Goal: Understand process/instructions

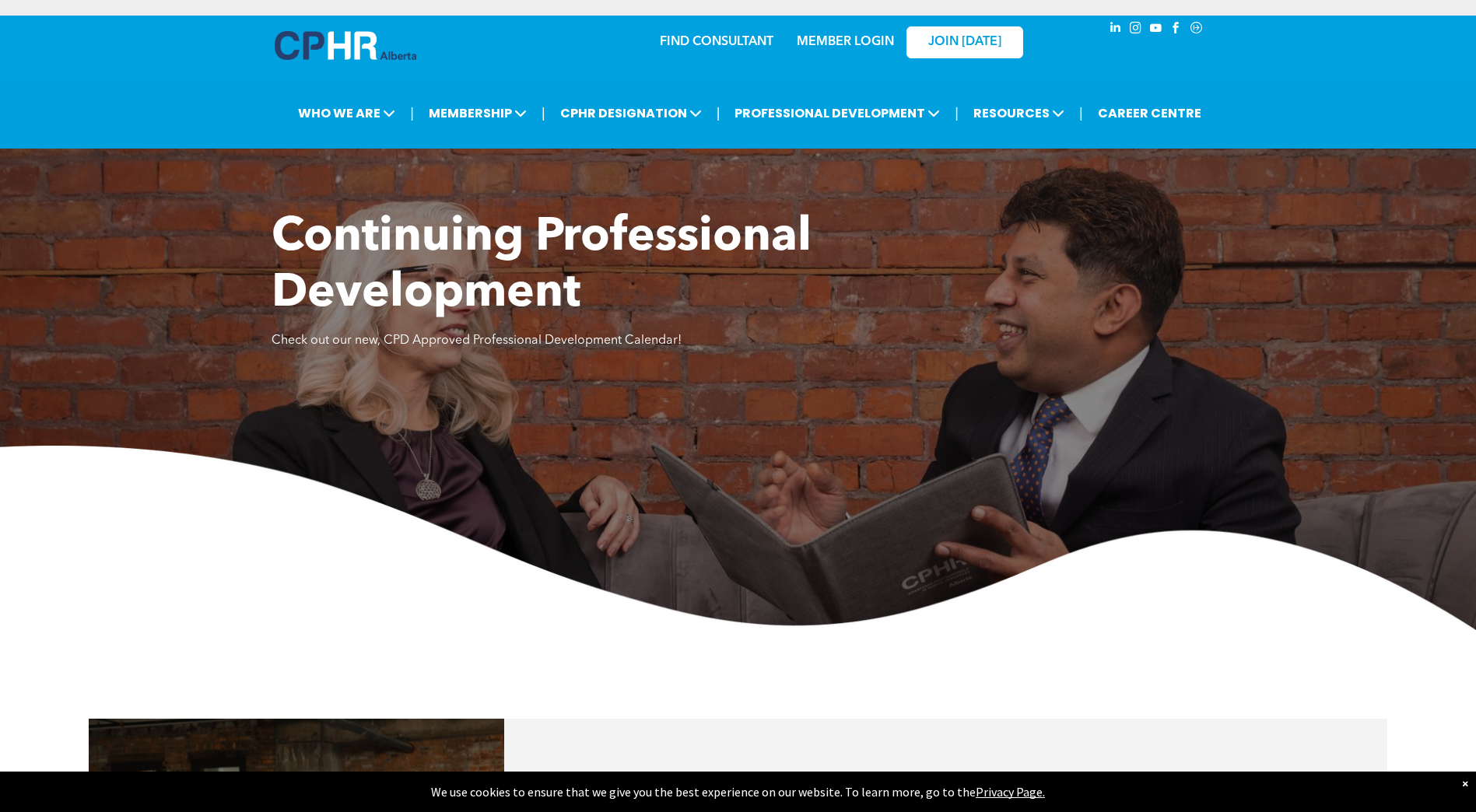
drag, startPoint x: 1439, startPoint y: 198, endPoint x: 1398, endPoint y: 232, distance: 53.3
click at [1439, 198] on div "Continuing Professional Development Check out our new, CPD Approved Professiona…" at bounding box center [738, 322] width 1476 height 614
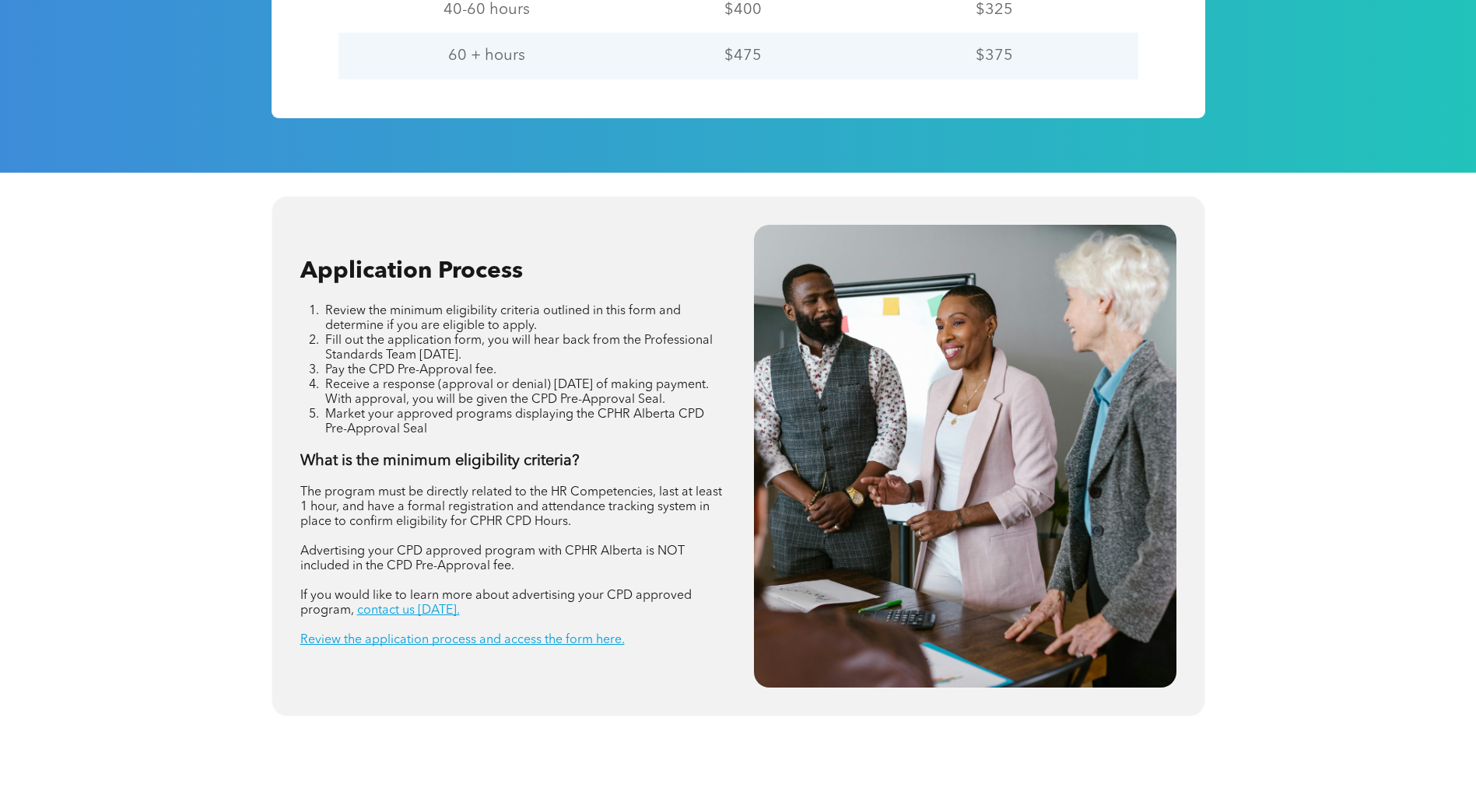
scroll to position [1710, 0]
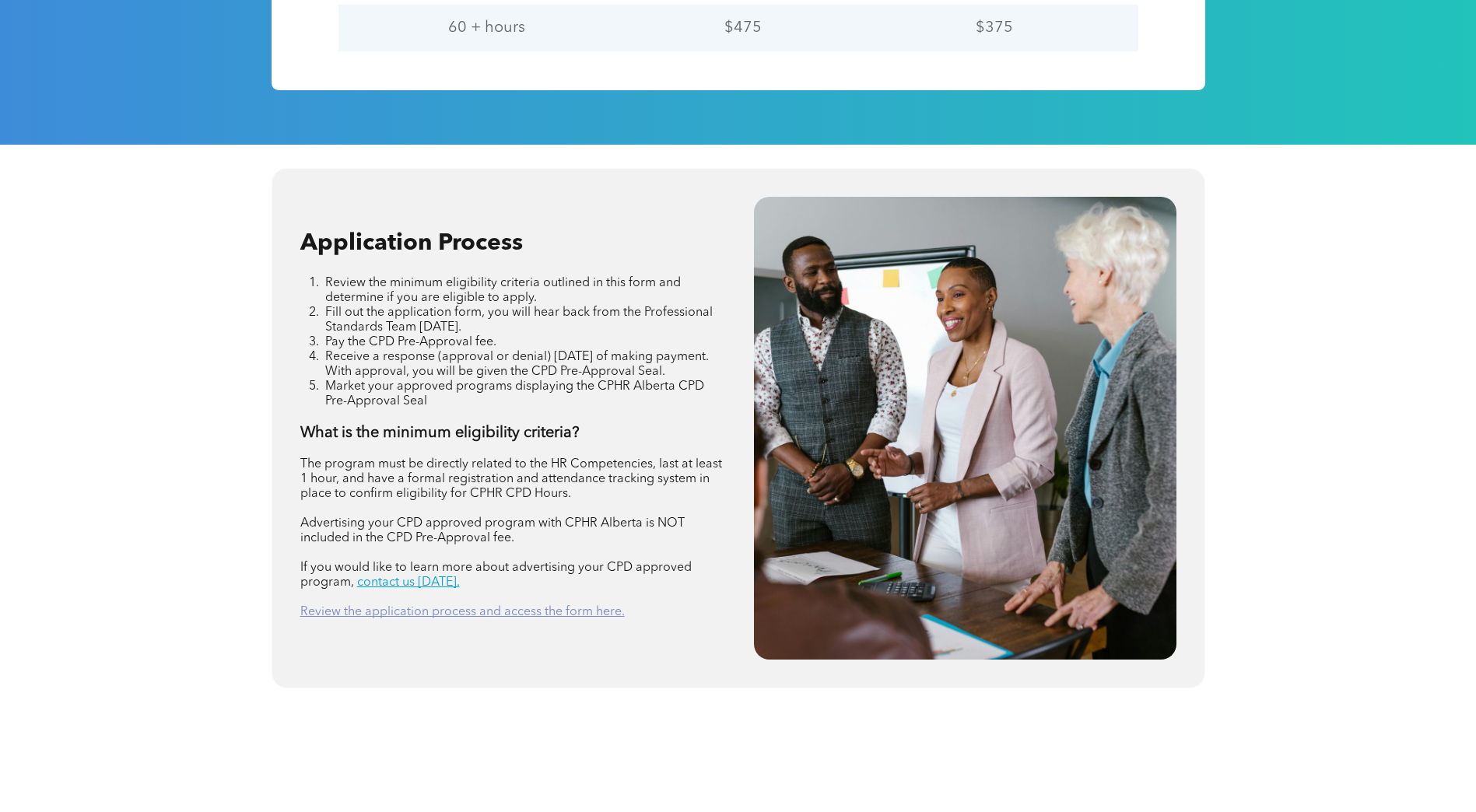
click at [380, 616] on link "Review the application process and access the form here." at bounding box center [463, 612] width 325 height 12
click at [460, 614] on link "Review the application process and access the form here." at bounding box center [463, 612] width 325 height 12
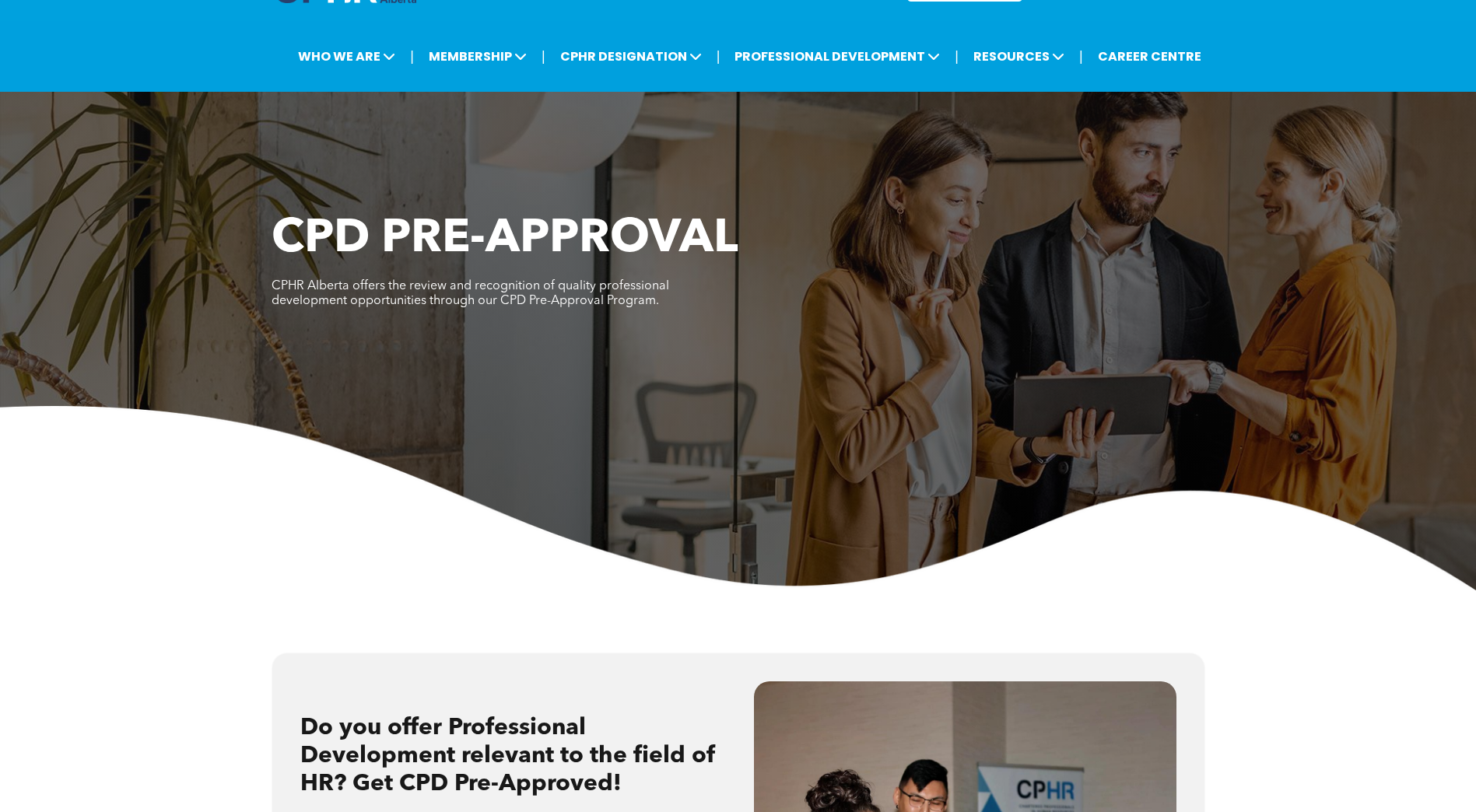
scroll to position [0, 0]
